Goal: Information Seeking & Learning: Understand process/instructions

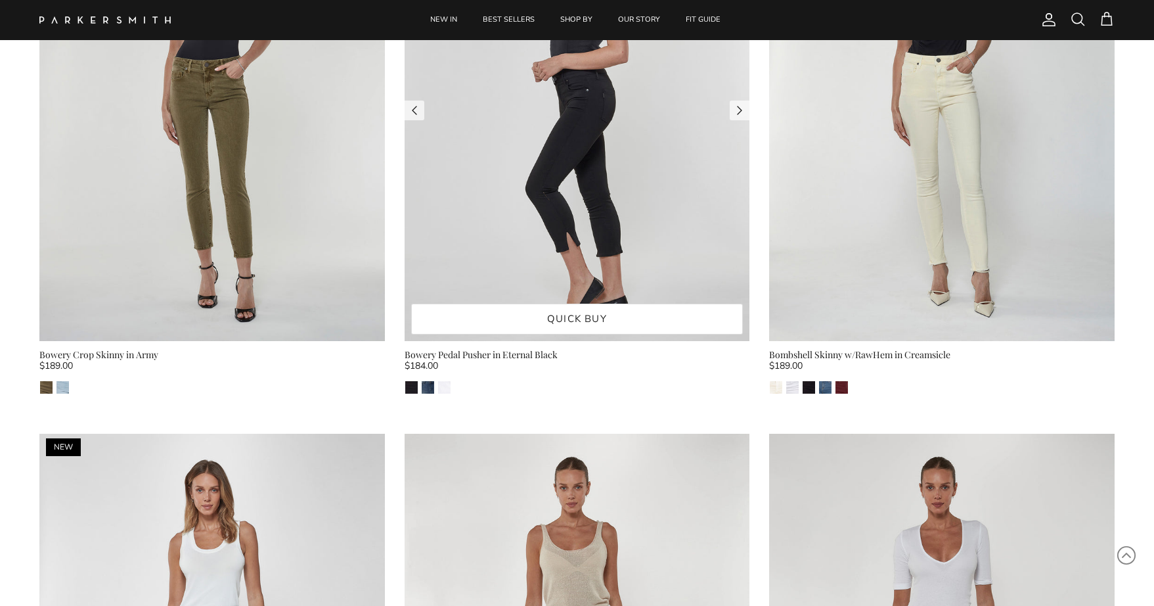
scroll to position [4117, 0]
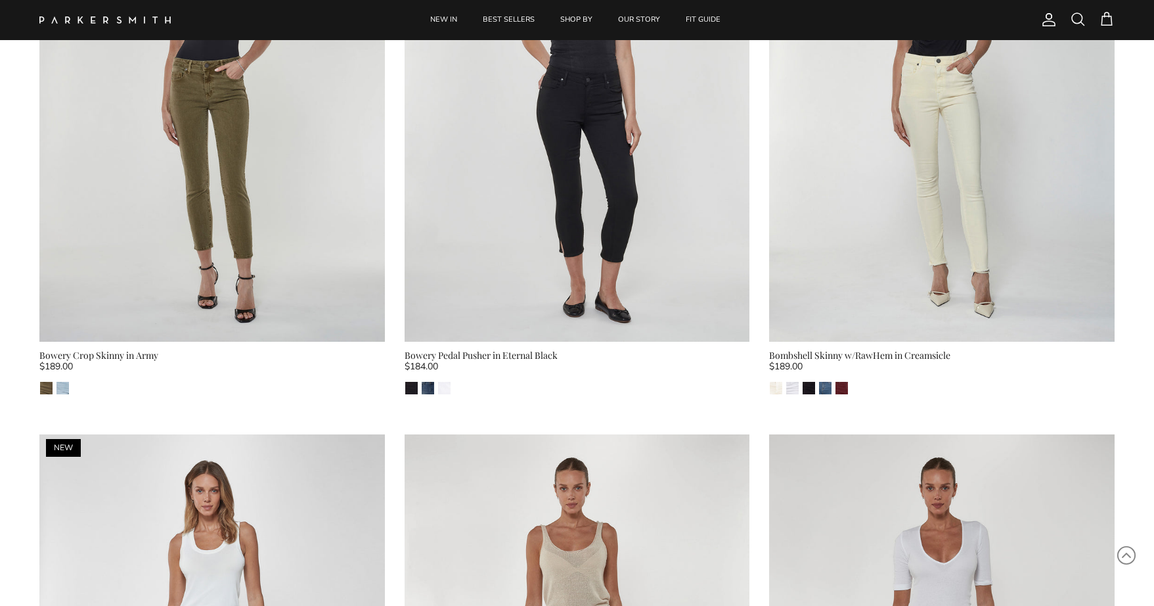
click at [1048, 22] on span "Account" at bounding box center [1049, 20] width 16 height 16
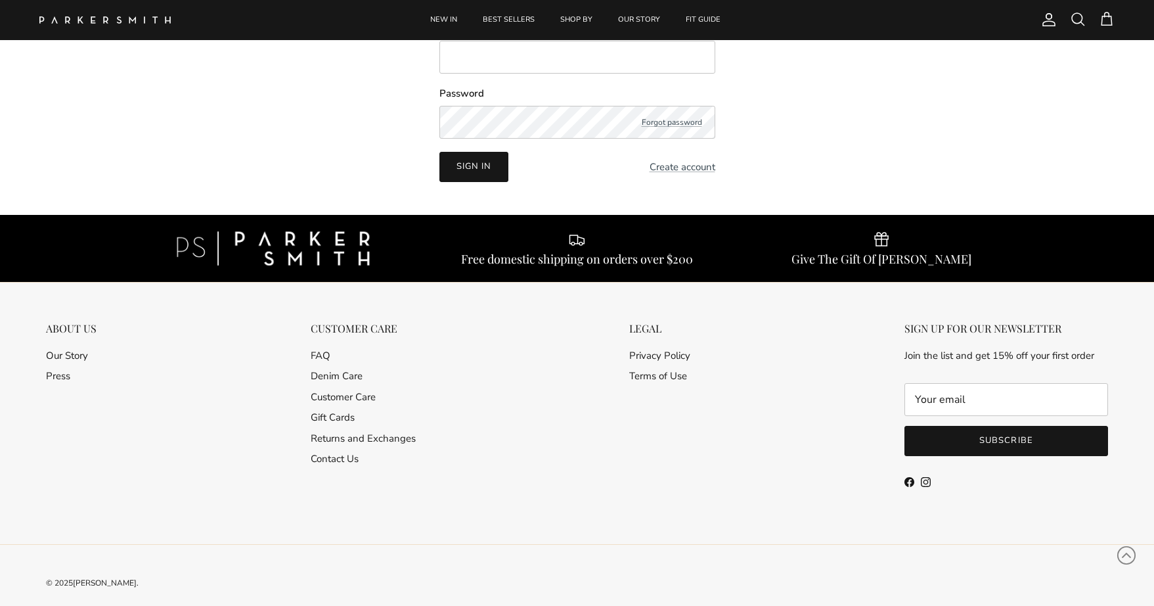
scroll to position [132, 0]
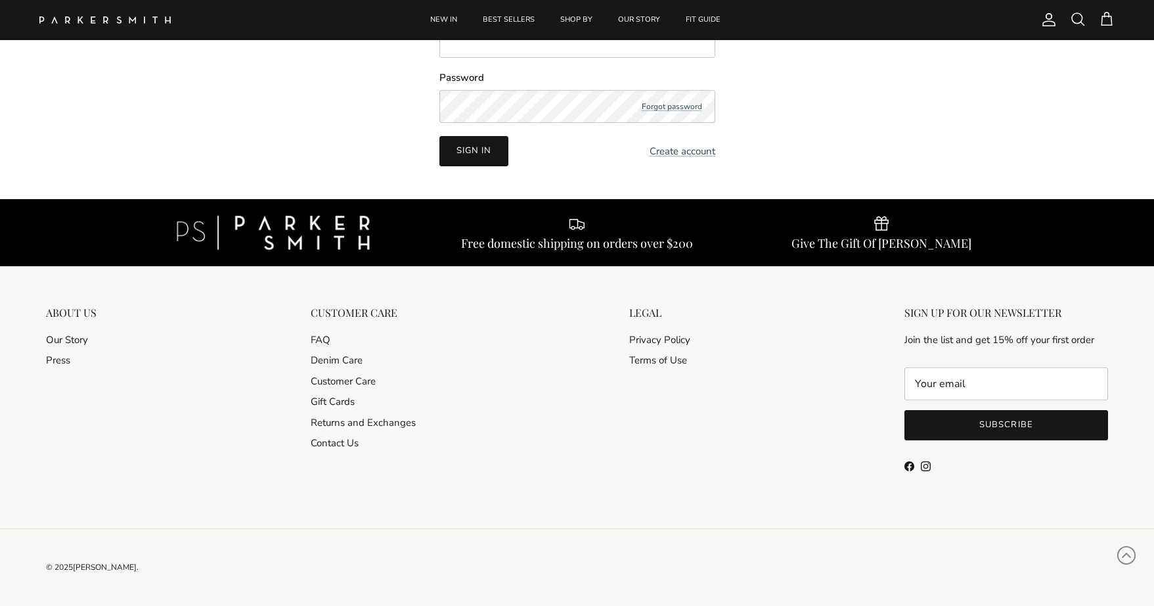
click at [1005, 423] on button "Subscribe" at bounding box center [1006, 425] width 204 height 30
click at [803, 441] on div "ABOUT US Our Story Press CUSTOMER CARE FAQ Denim Care Customer Care Gift Cards …" at bounding box center [577, 414] width 1088 height 294
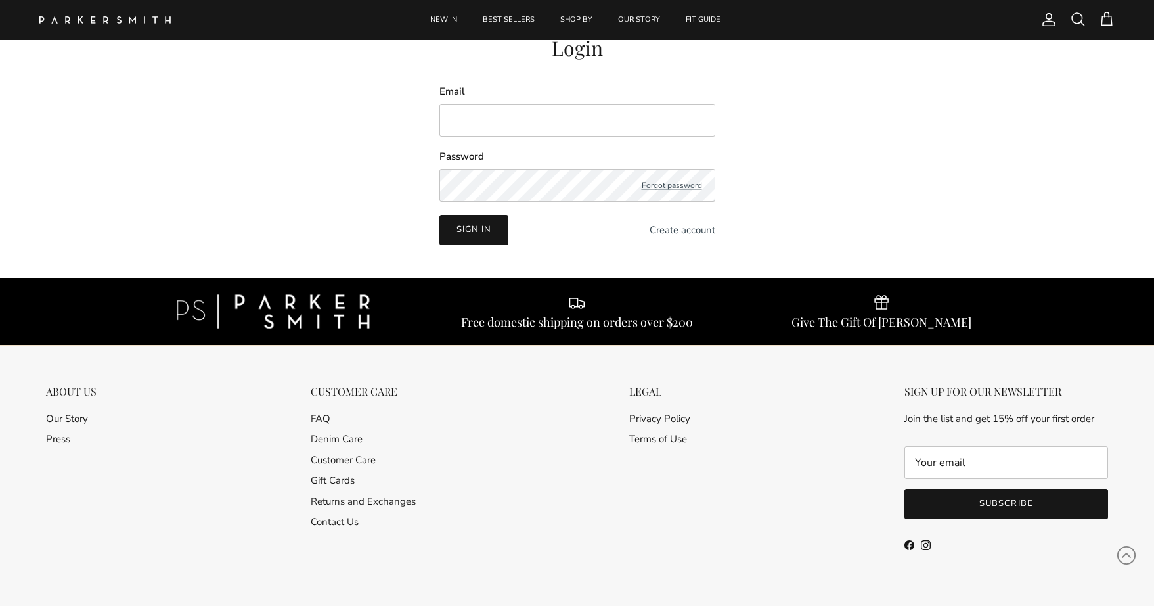
scroll to position [45, 0]
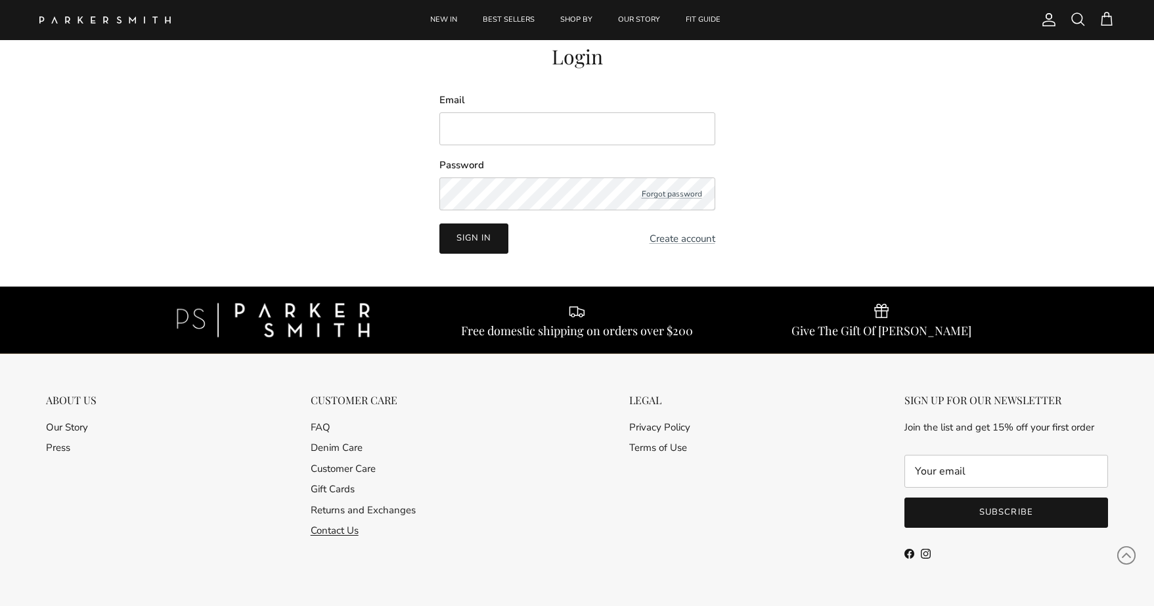
click at [337, 529] on link "Contact Us" at bounding box center [335, 530] width 48 height 13
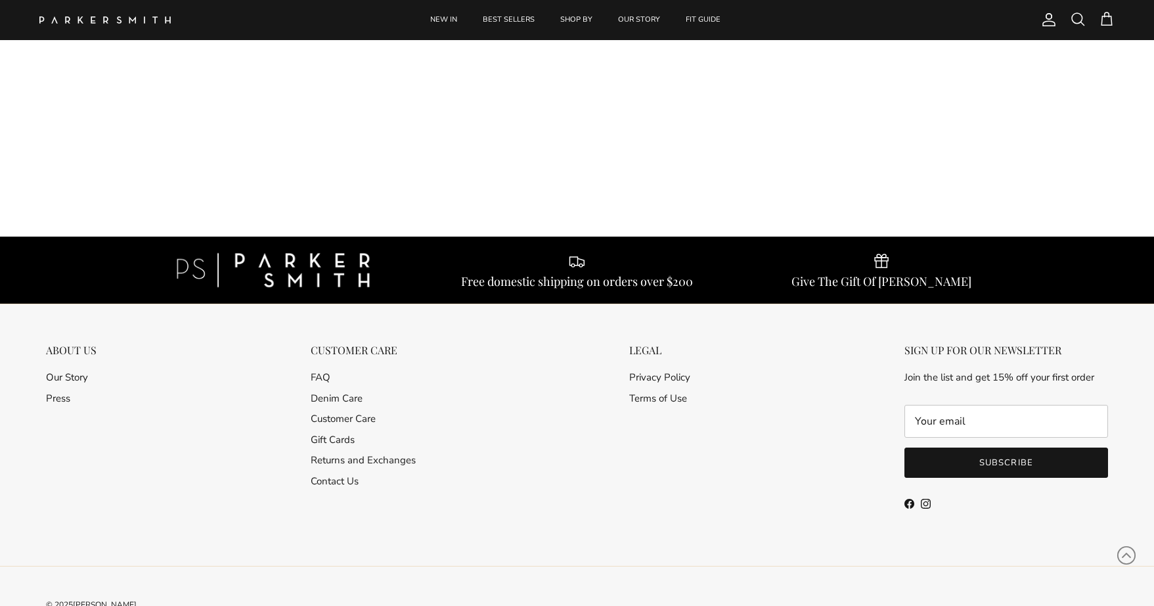
scroll to position [212, 0]
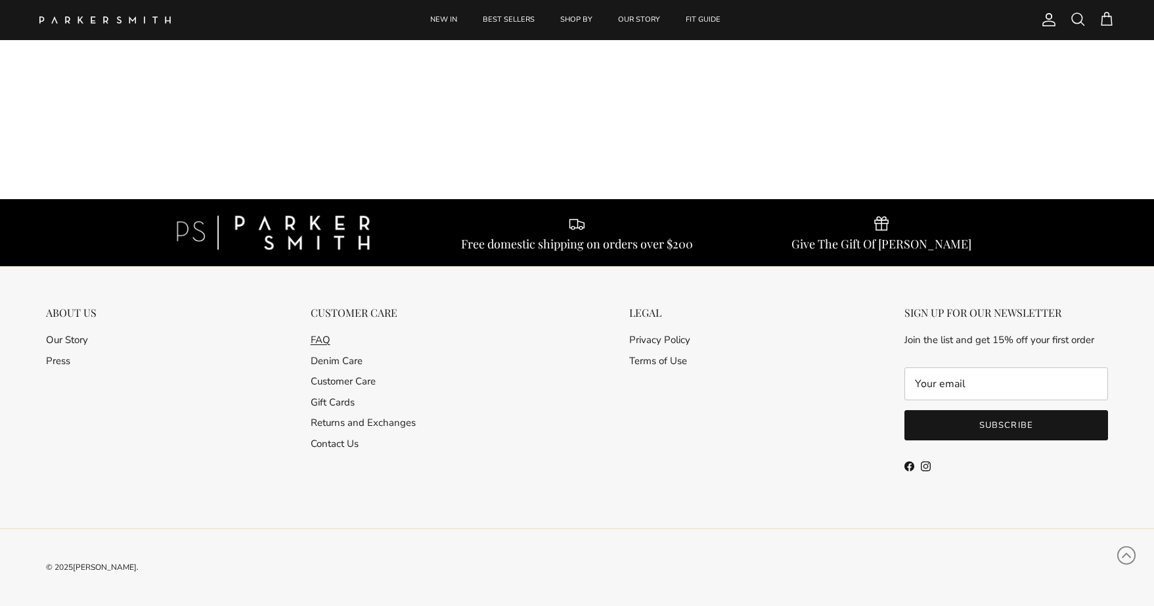
click at [315, 340] on link "FAQ" at bounding box center [321, 339] width 20 height 13
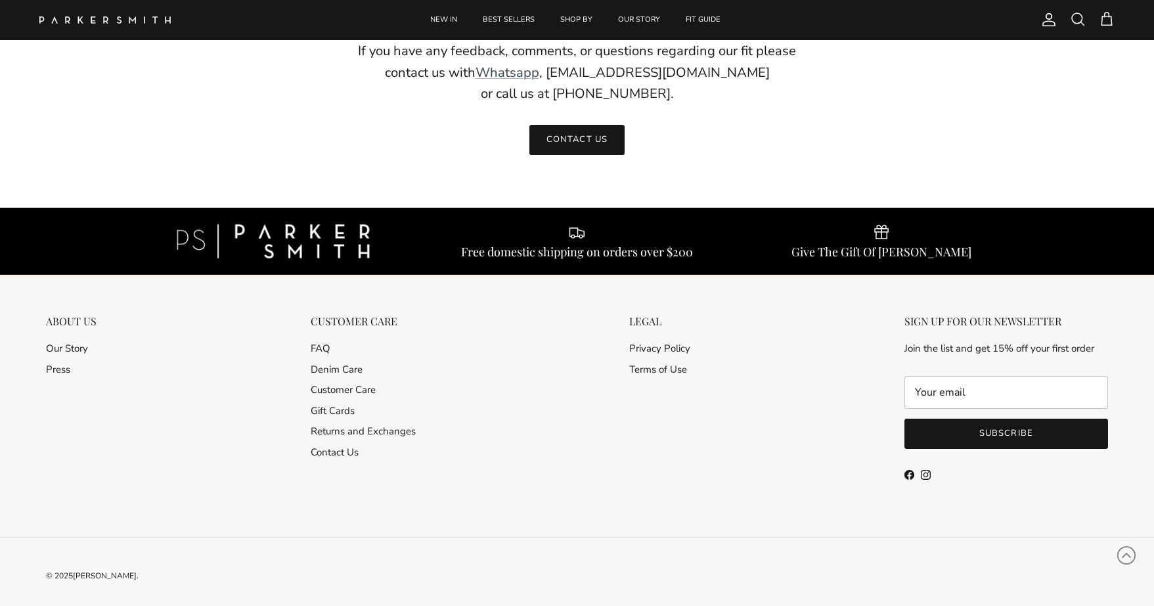
scroll to position [952, 0]
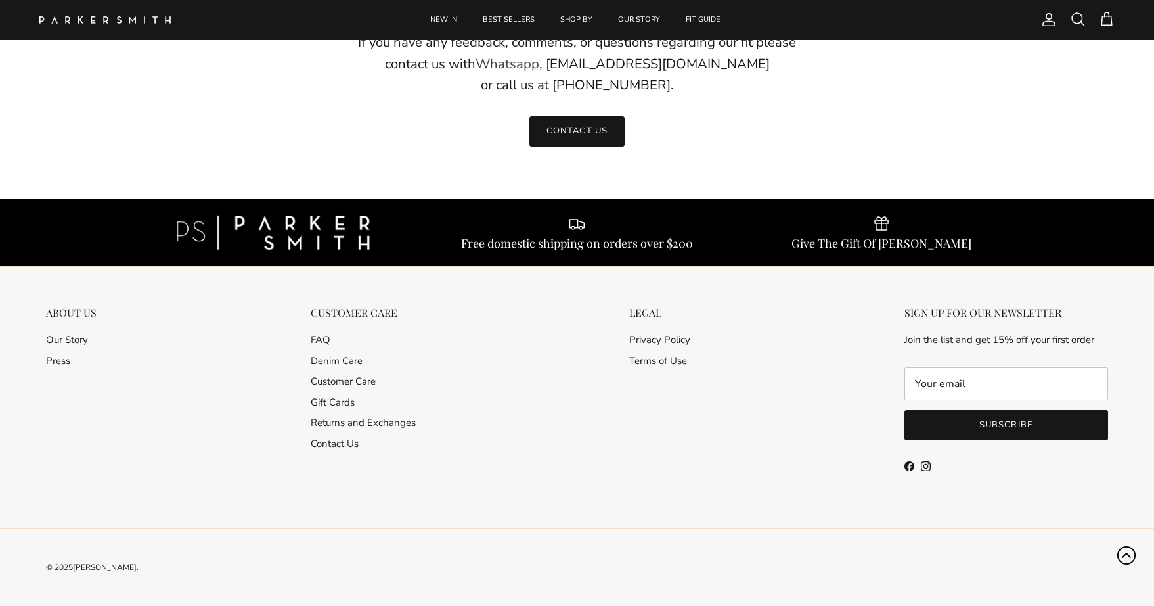
click at [1126, 554] on icon "Scroll to Top" at bounding box center [1126, 554] width 9 height 5
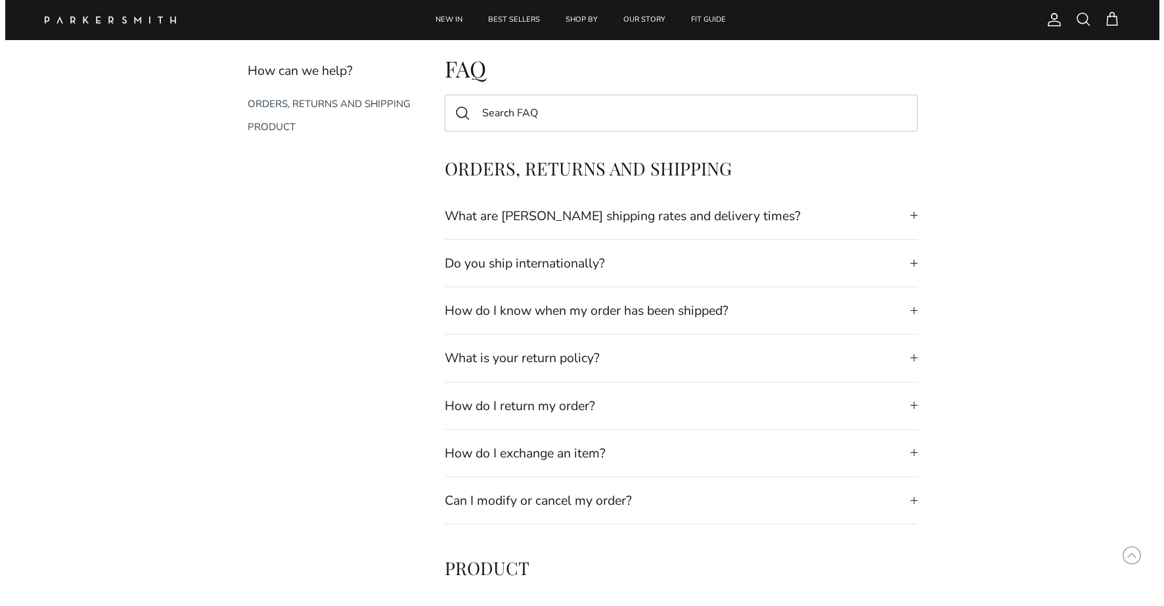
scroll to position [0, 0]
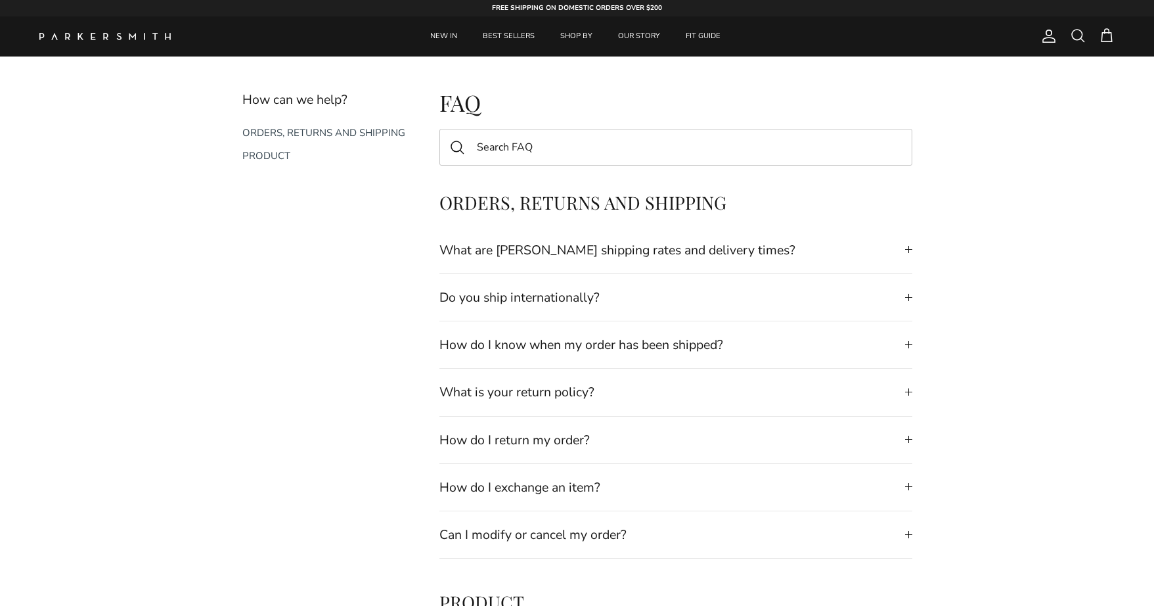
click at [1077, 35] on span at bounding box center [1078, 36] width 16 height 16
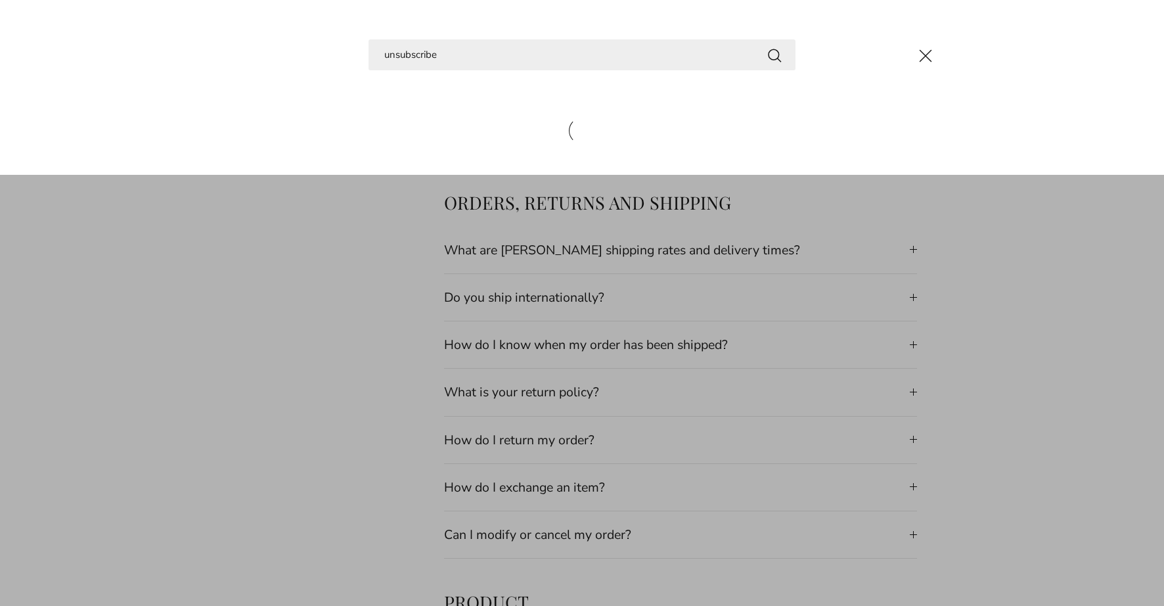
type input "unsubscribe"
click at [767, 47] on button "Search" at bounding box center [775, 55] width 16 height 16
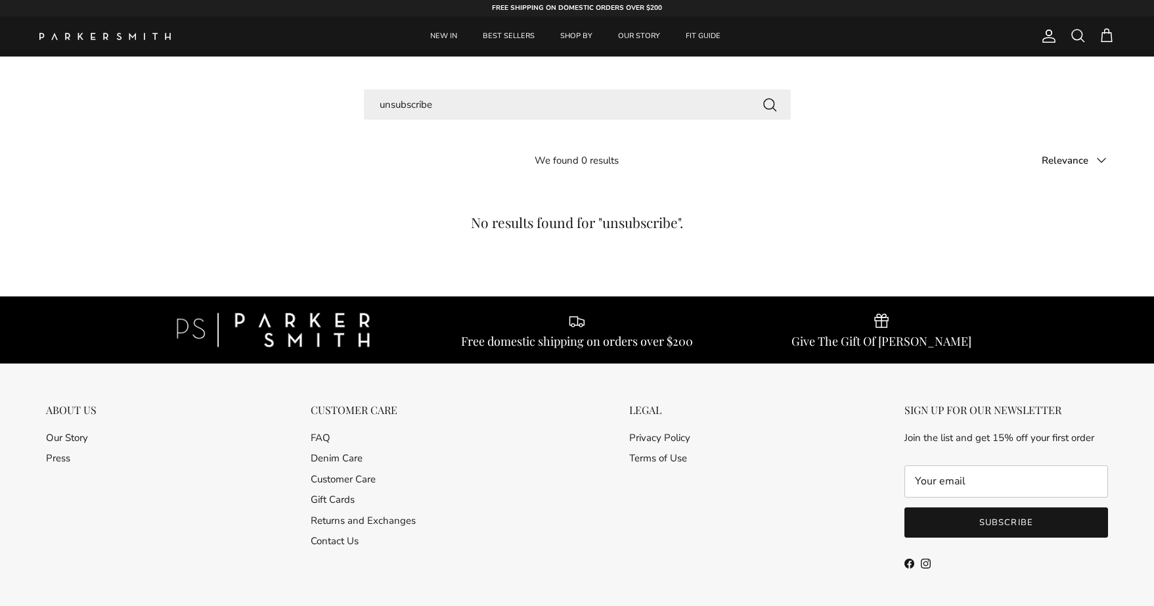
click at [1102, 162] on span at bounding box center [1102, 160] width 16 height 16
click at [927, 172] on div "Sort by Relevance Relevance Price, low to high Price, high to low" at bounding box center [916, 160] width 397 height 29
click at [366, 480] on link "Customer Care" at bounding box center [343, 478] width 65 height 13
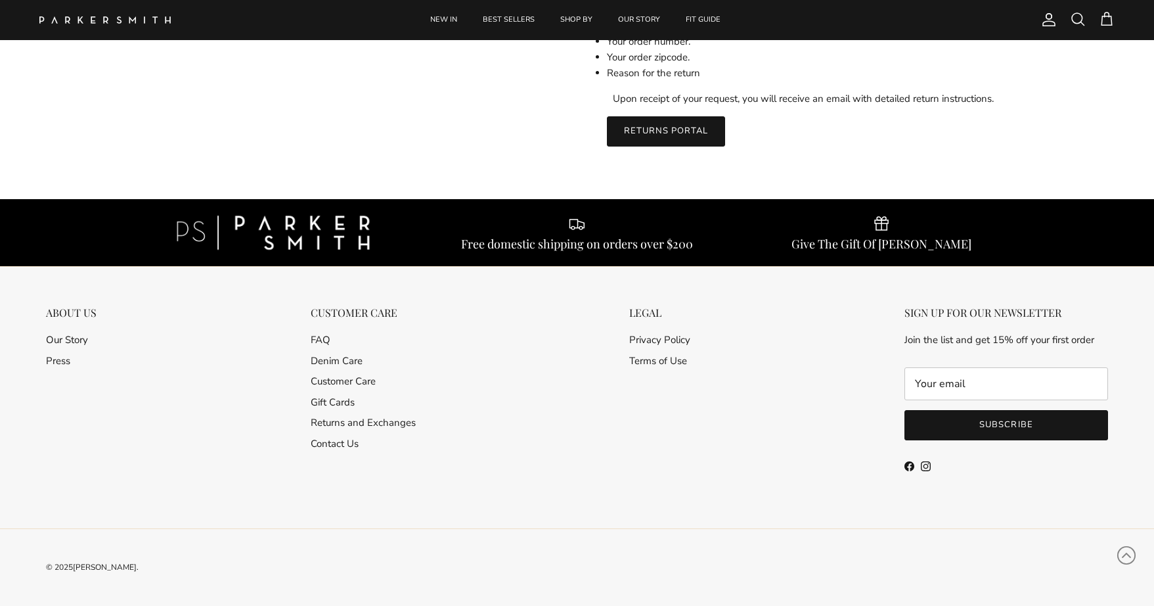
scroll to position [1213, 0]
click at [343, 444] on link "Contact Us" at bounding box center [335, 443] width 48 height 13
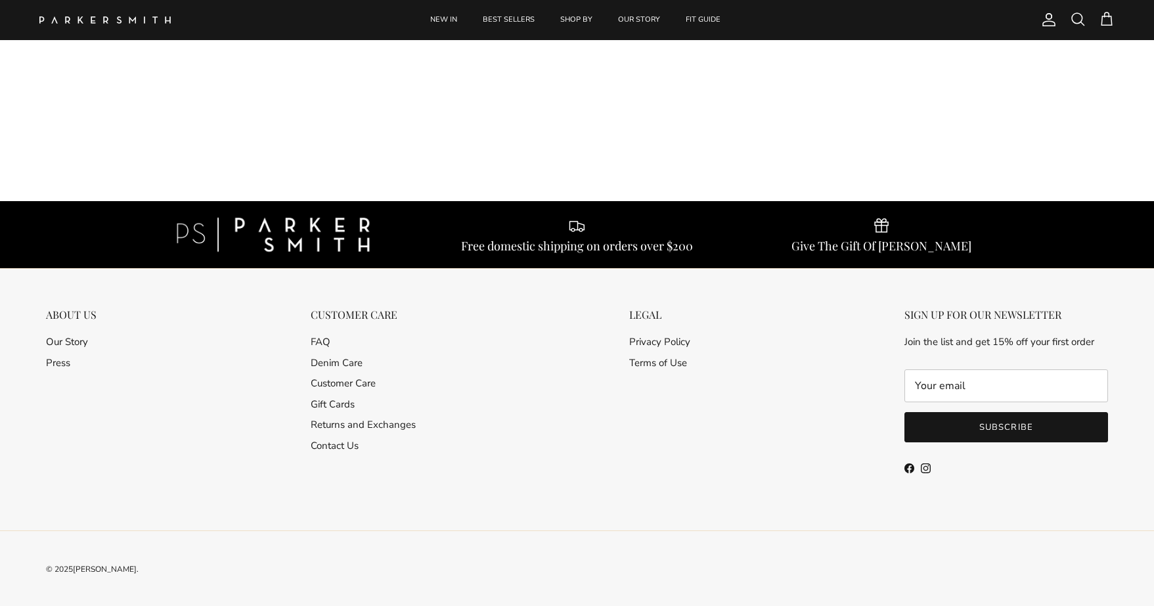
scroll to position [212, 0]
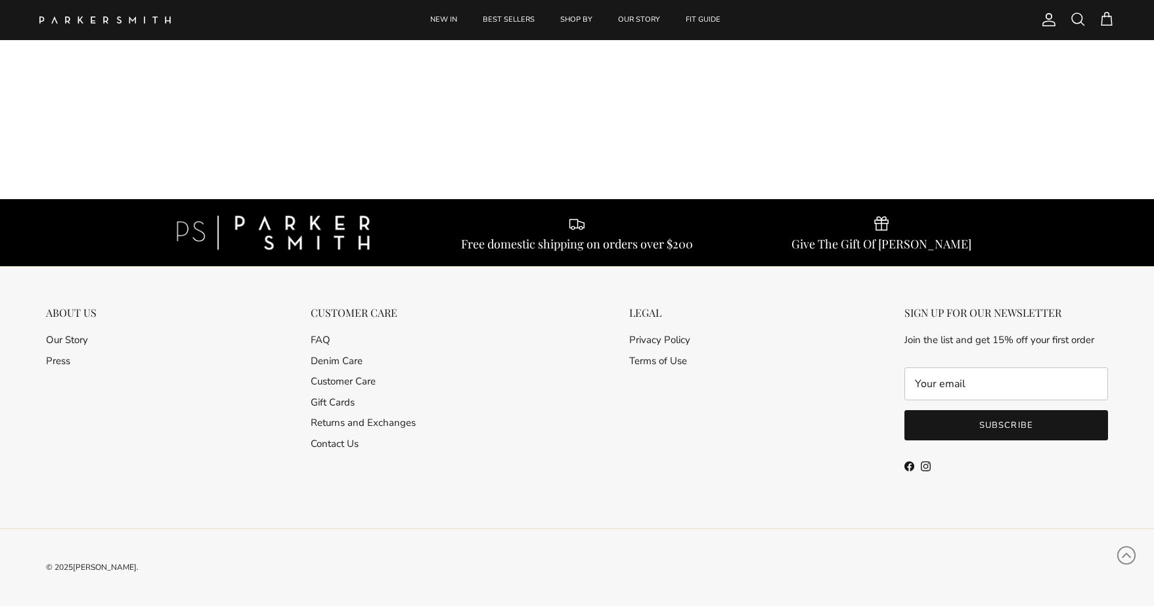
click at [1047, 22] on span "Account" at bounding box center [1049, 20] width 16 height 16
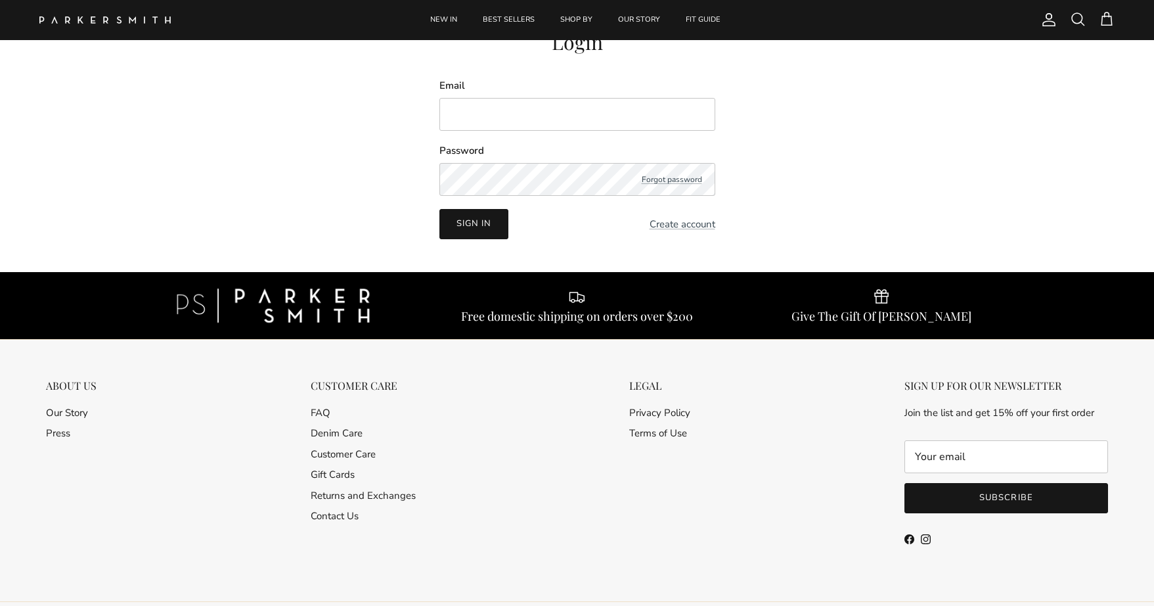
scroll to position [132, 0]
